Goal: Information Seeking & Learning: Learn about a topic

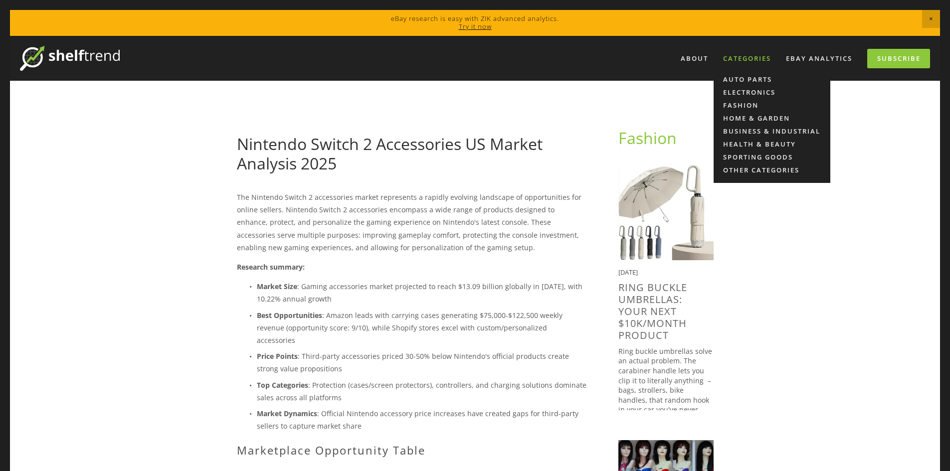
click at [735, 59] on div "Categories" at bounding box center [747, 58] width 61 height 16
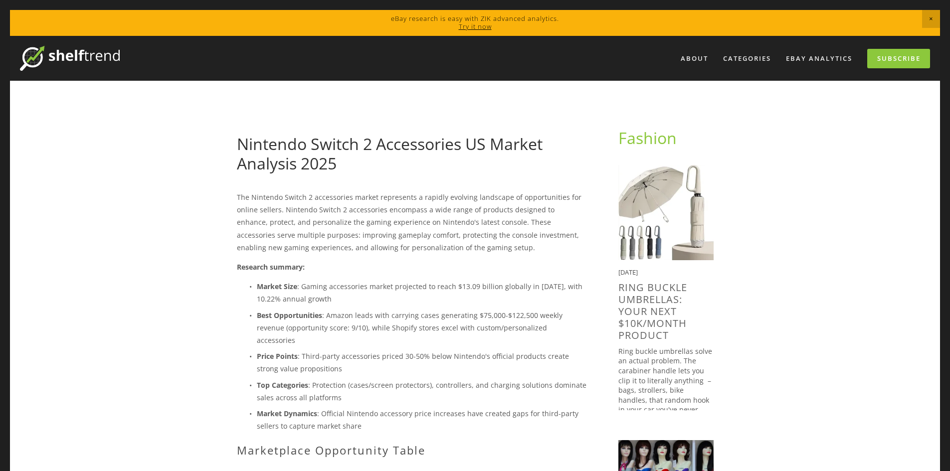
click at [42, 51] on img at bounding box center [70, 58] width 100 height 25
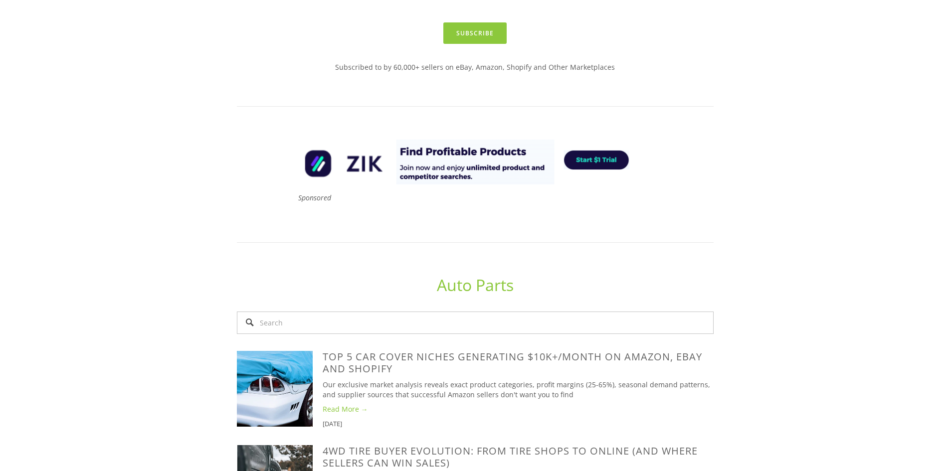
scroll to position [665, 0]
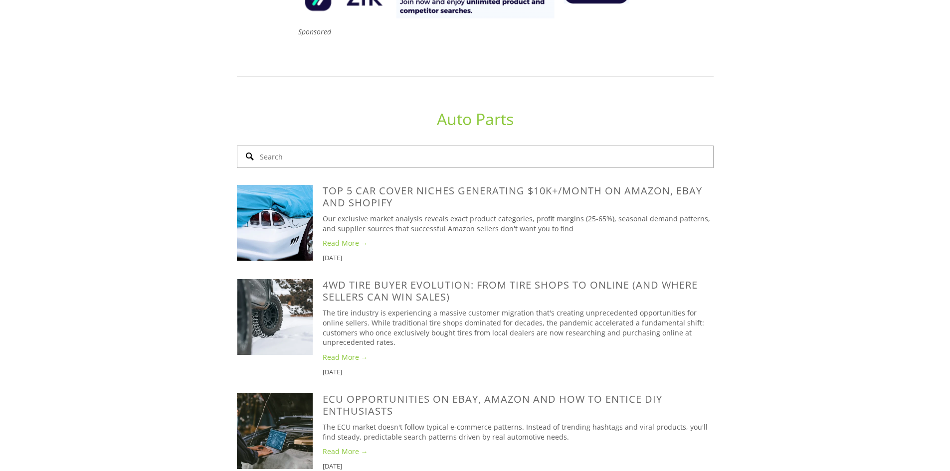
click at [289, 146] on input "Search" at bounding box center [475, 157] width 477 height 22
type input "switch"
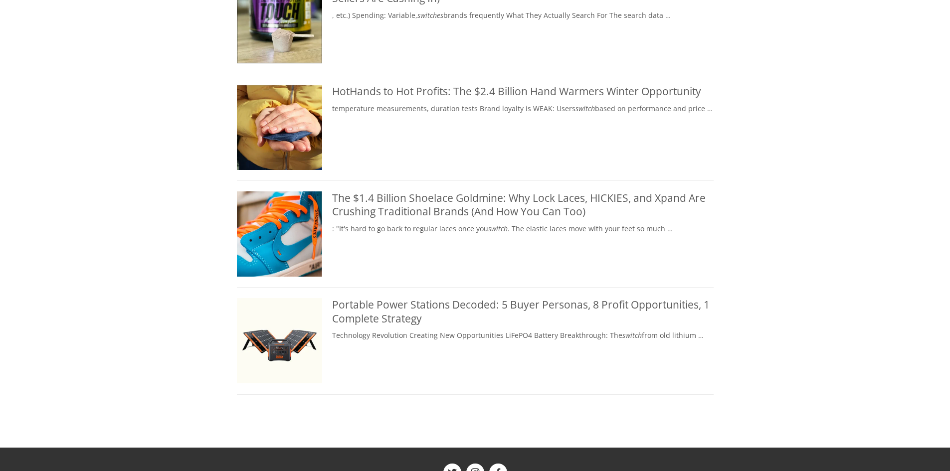
scroll to position [416, 0]
